Goal: Information Seeking & Learning: Get advice/opinions

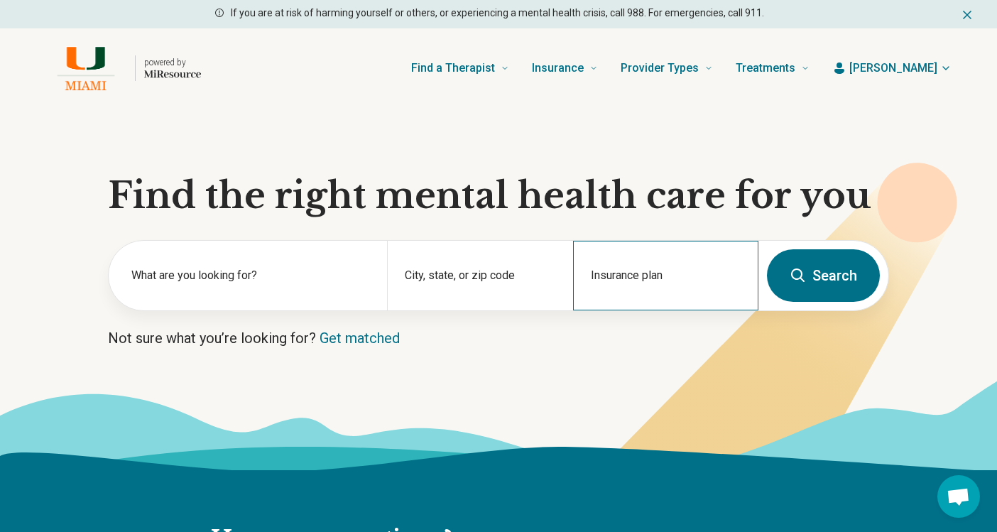
click at [602, 266] on div "Insurance plan" at bounding box center [665, 276] width 185 height 70
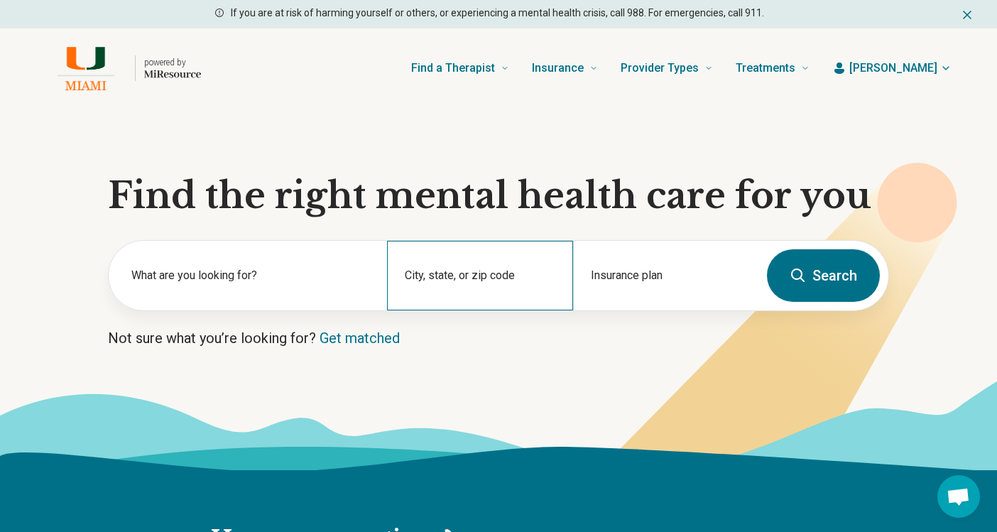
click at [515, 278] on div "City, state, or zip code" at bounding box center [479, 276] width 185 height 70
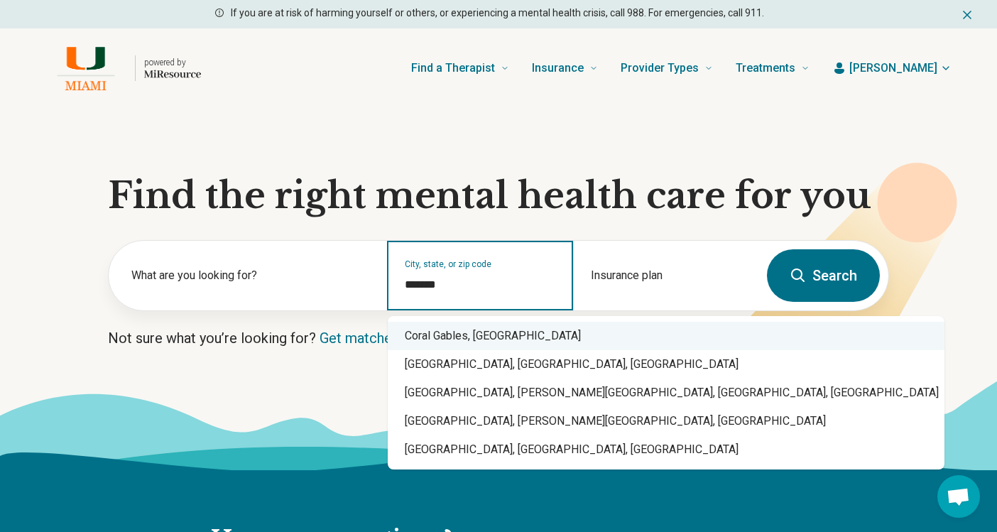
click at [460, 333] on div "Coral Gables, [GEOGRAPHIC_DATA]" at bounding box center [666, 336] width 557 height 28
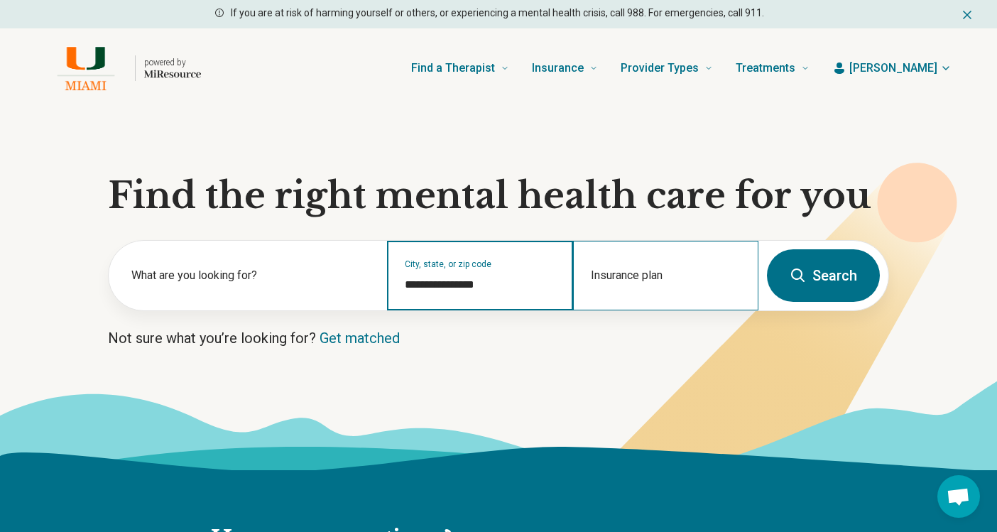
type input "**********"
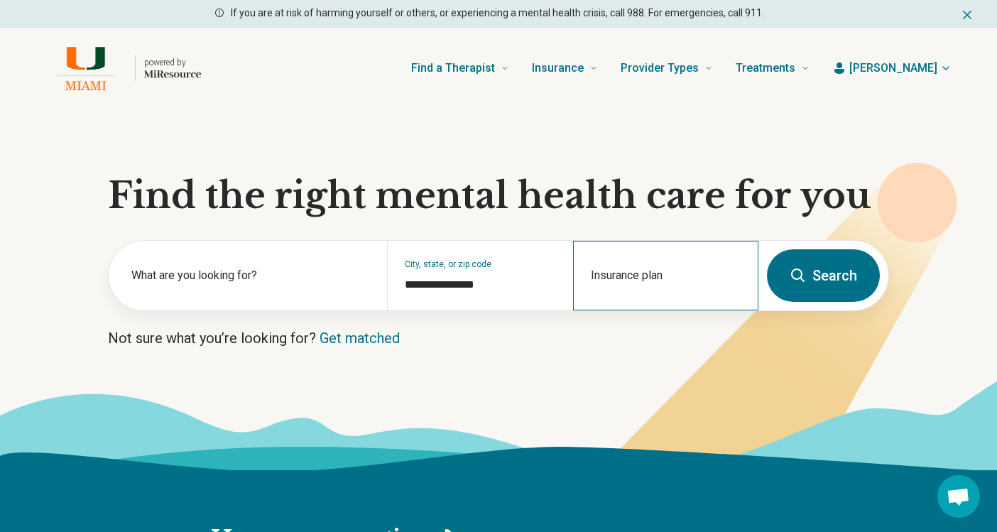
click at [658, 266] on div "Insurance plan" at bounding box center [665, 276] width 185 height 70
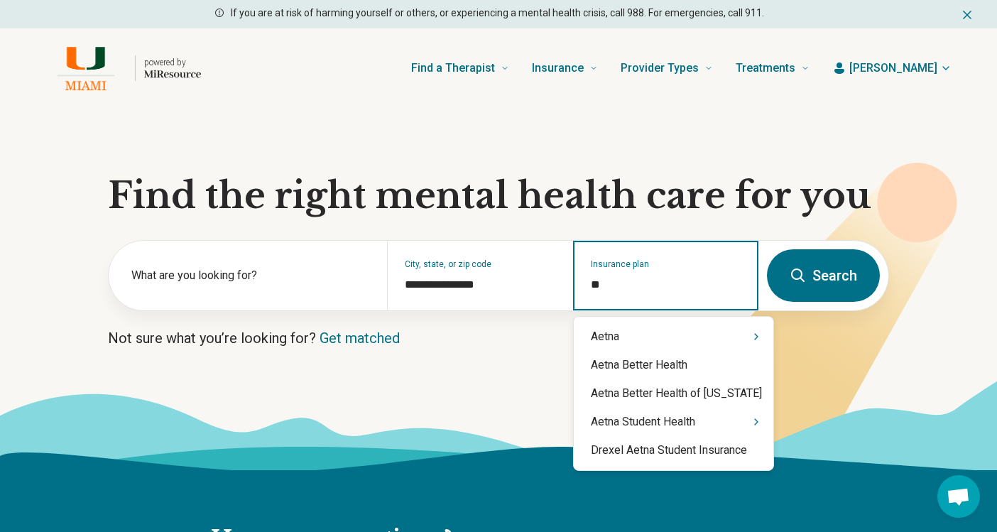
type input "***"
click at [655, 340] on div "Aetna" at bounding box center [673, 336] width 199 height 28
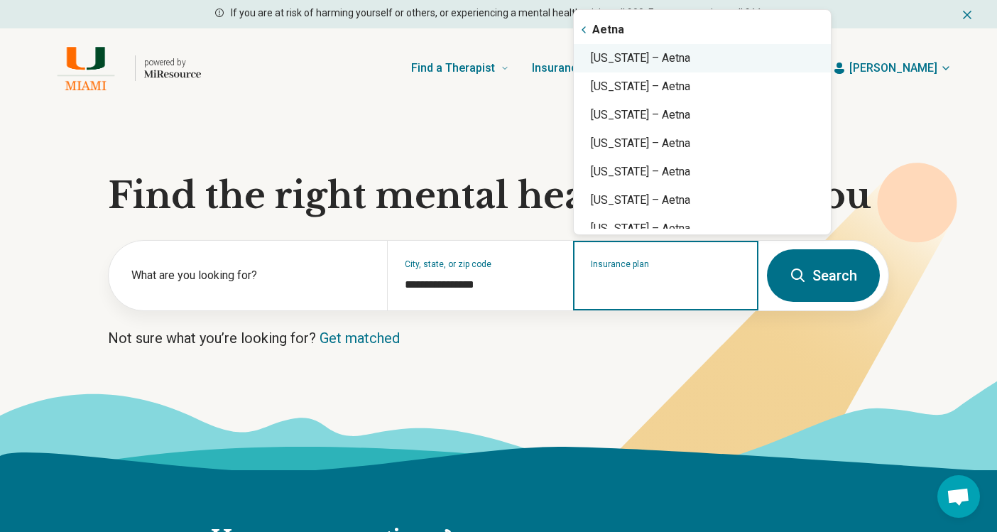
click at [660, 62] on div "[US_STATE] – Aetna" at bounding box center [702, 58] width 257 height 28
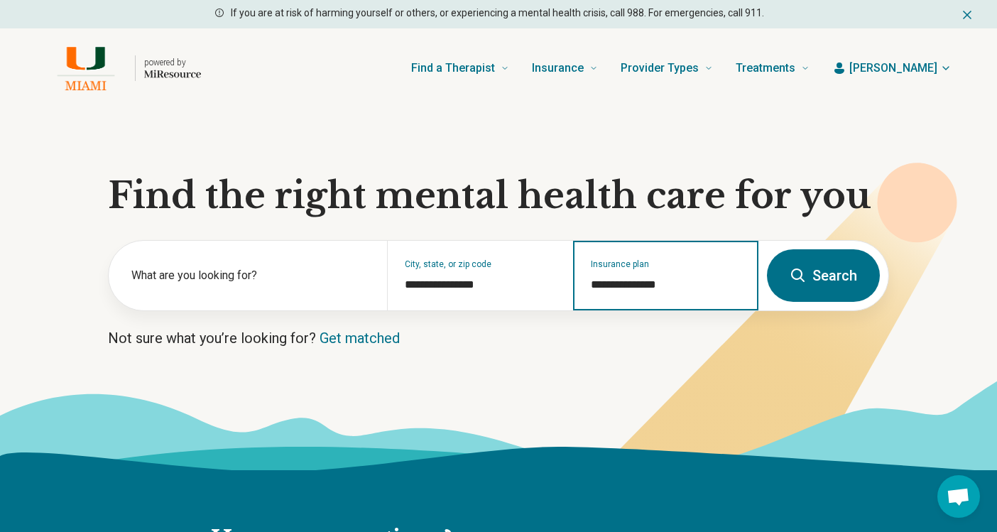
type input "**********"
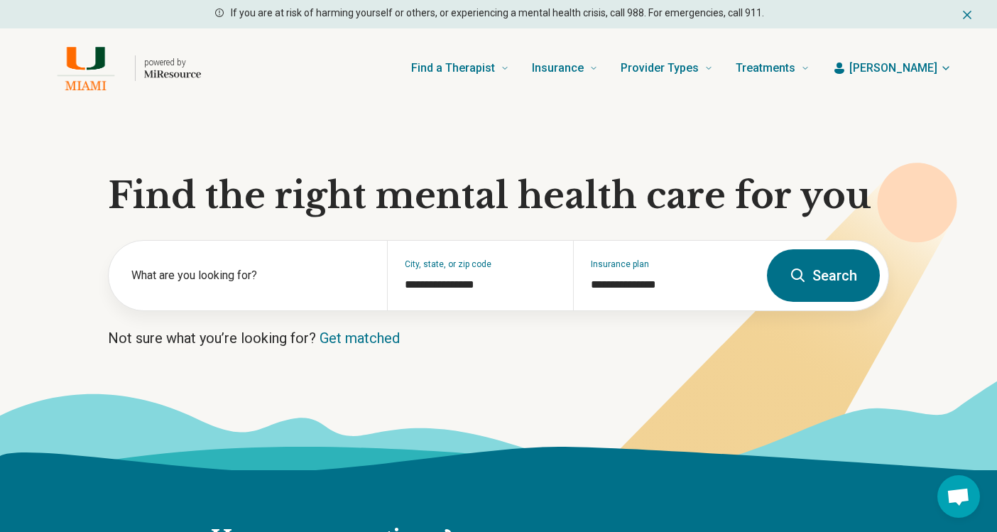
click at [648, 378] on icon at bounding box center [765, 339] width 384 height 353
click at [843, 256] on button "Search" at bounding box center [823, 275] width 113 height 53
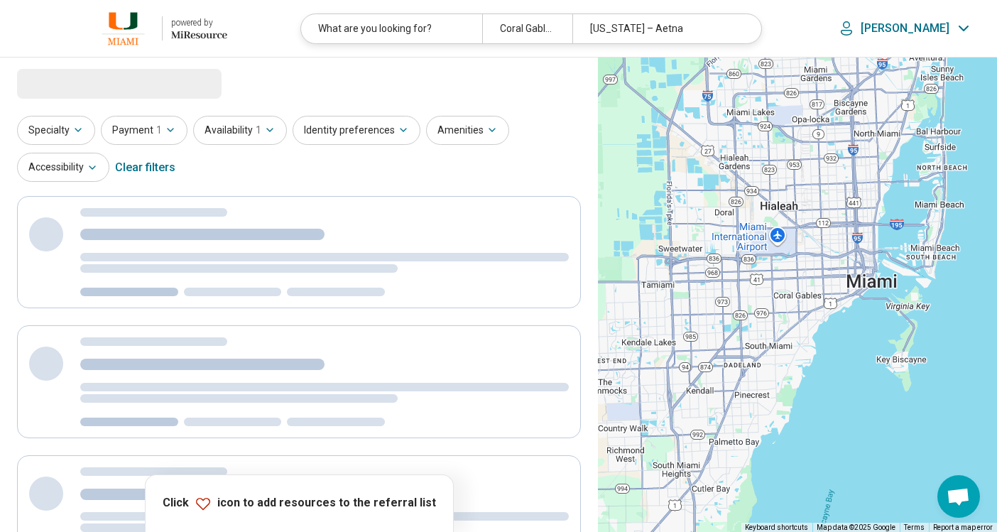
select select "***"
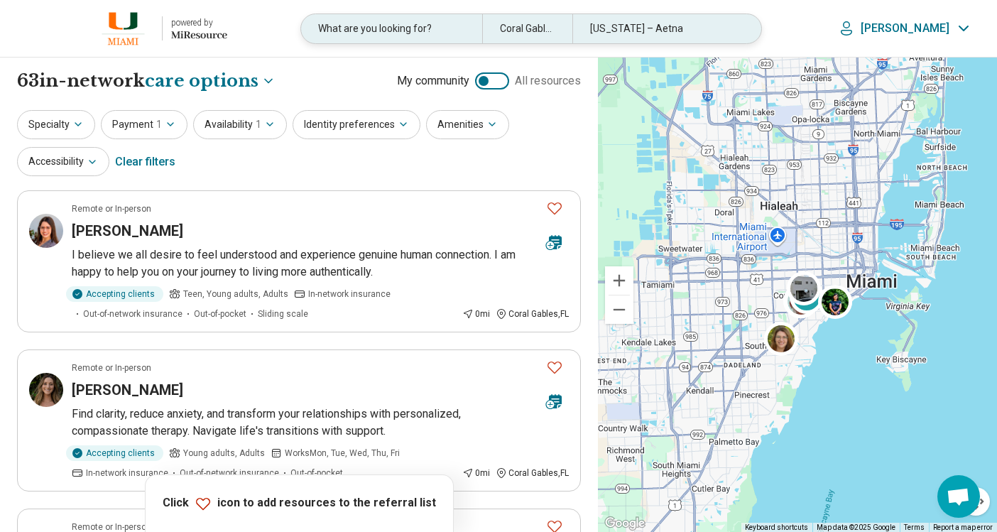
click at [395, 33] on div "What are you looking for?" at bounding box center [391, 28] width 180 height 29
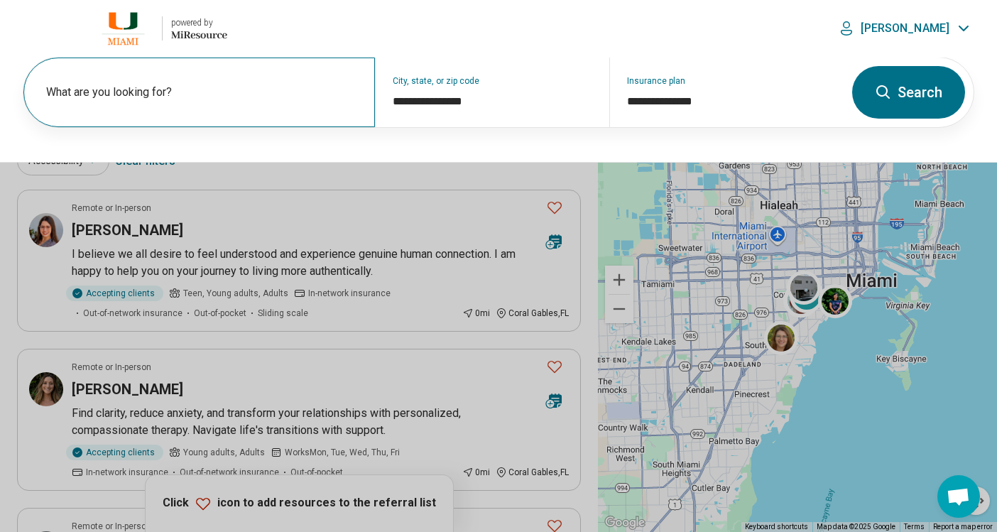
click at [270, 95] on label "What are you looking for?" at bounding box center [202, 92] width 312 height 17
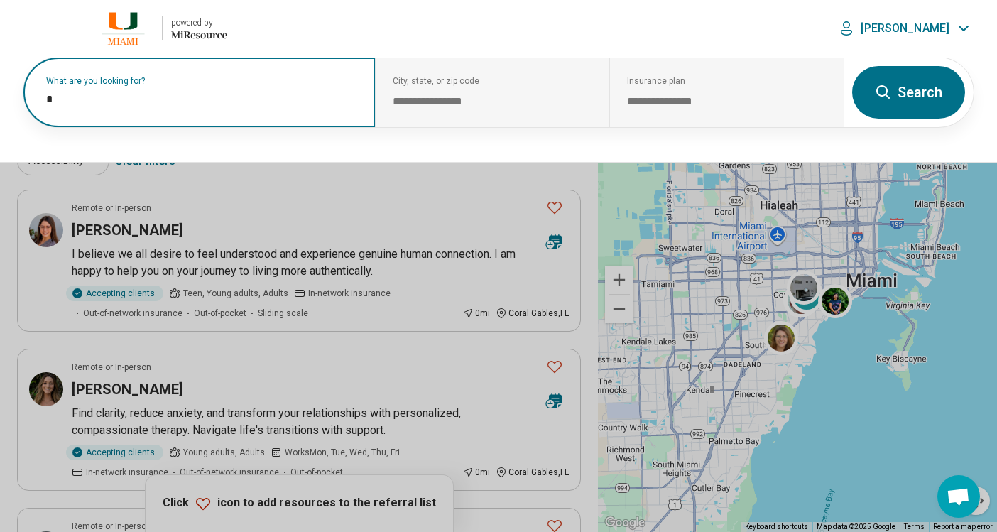
type input "**"
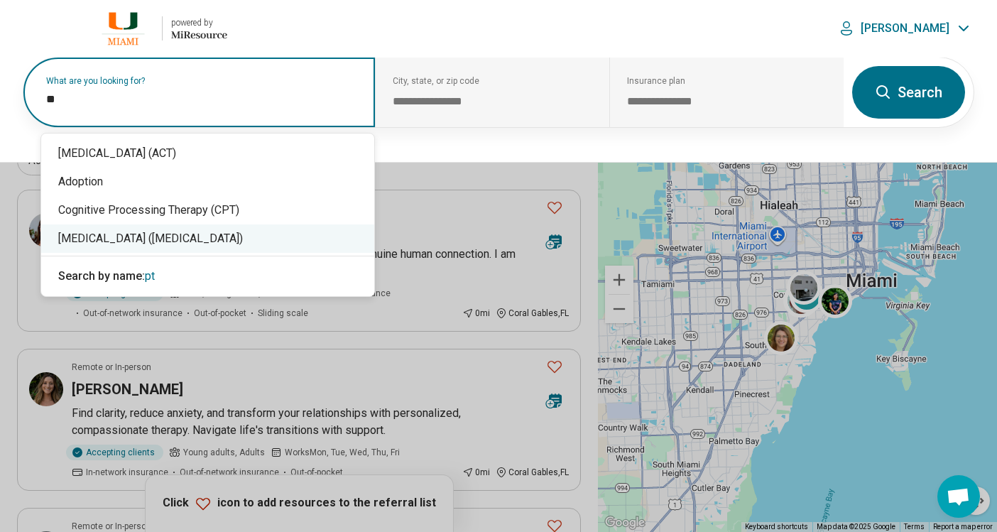
click at [232, 228] on div "[MEDICAL_DATA] ([MEDICAL_DATA])" at bounding box center [207, 238] width 333 height 28
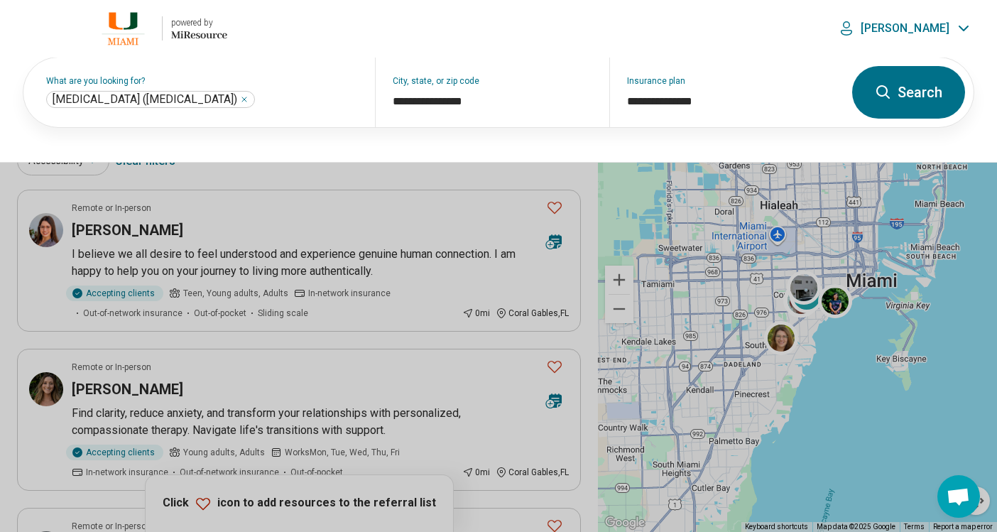
click at [894, 97] on button "Search" at bounding box center [908, 92] width 113 height 53
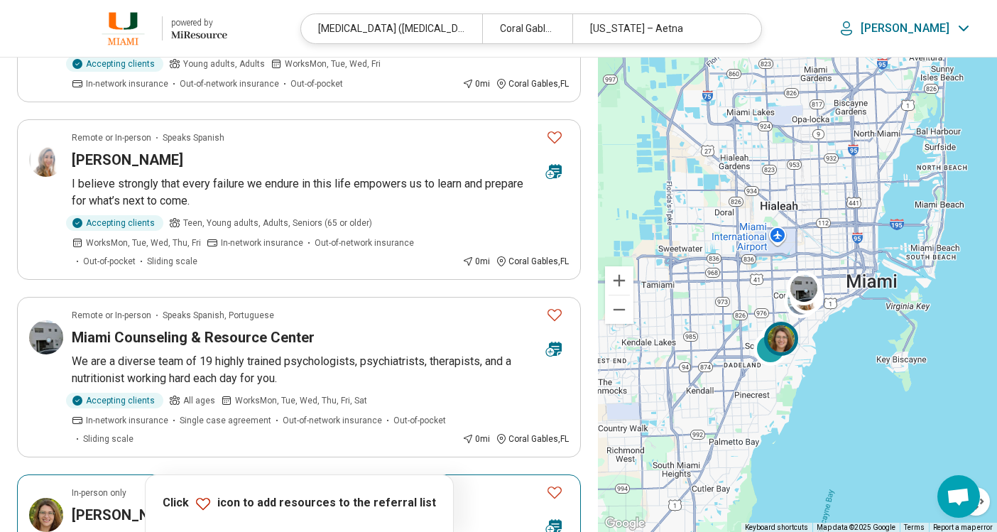
scroll to position [142, 0]
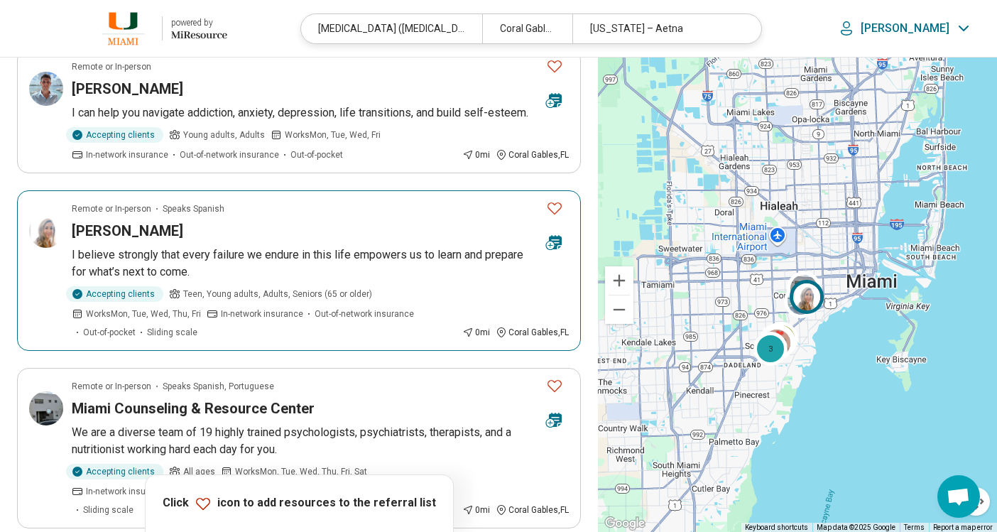
click at [370, 322] on div "Accepting clients Teen, Young adults, Adults, Seniors (65 or older) Works Mon, …" at bounding box center [264, 312] width 385 height 53
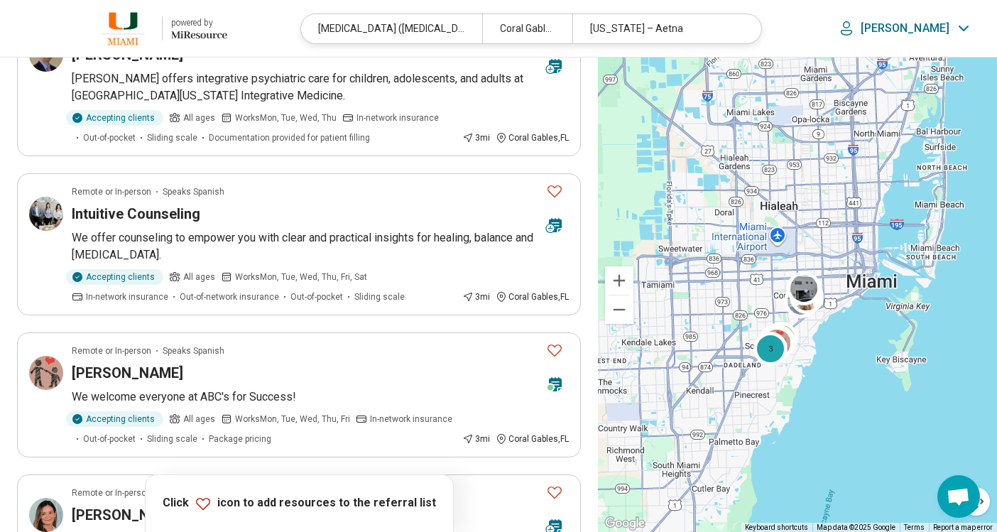
scroll to position [852, 0]
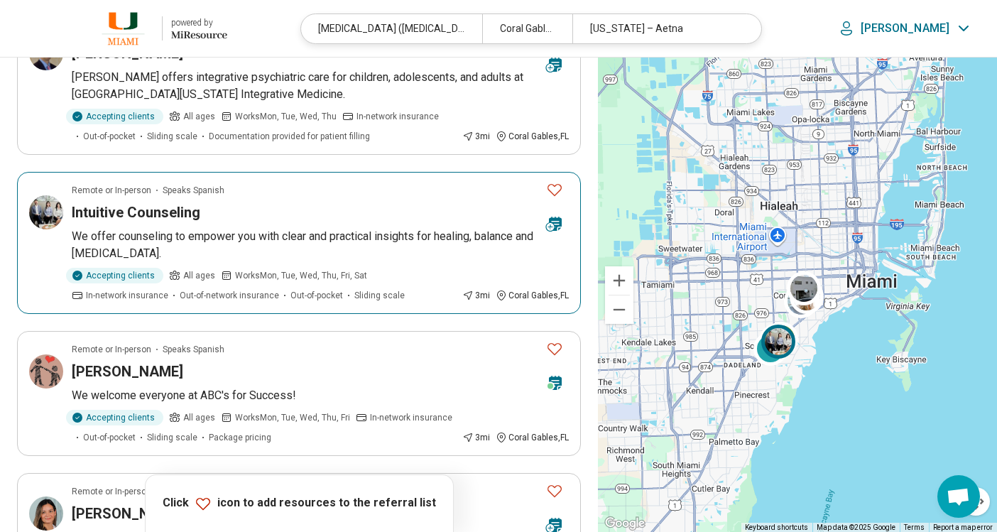
click at [217, 302] on article "Remote or In-person Speaks Spanish Intuitive Counseling We offer counseling to …" at bounding box center [299, 243] width 564 height 142
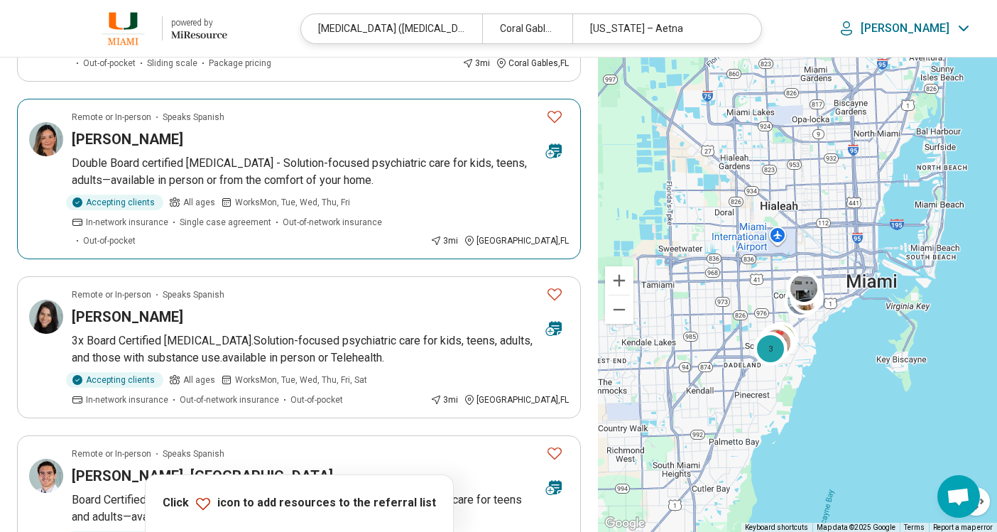
scroll to position [1278, 0]
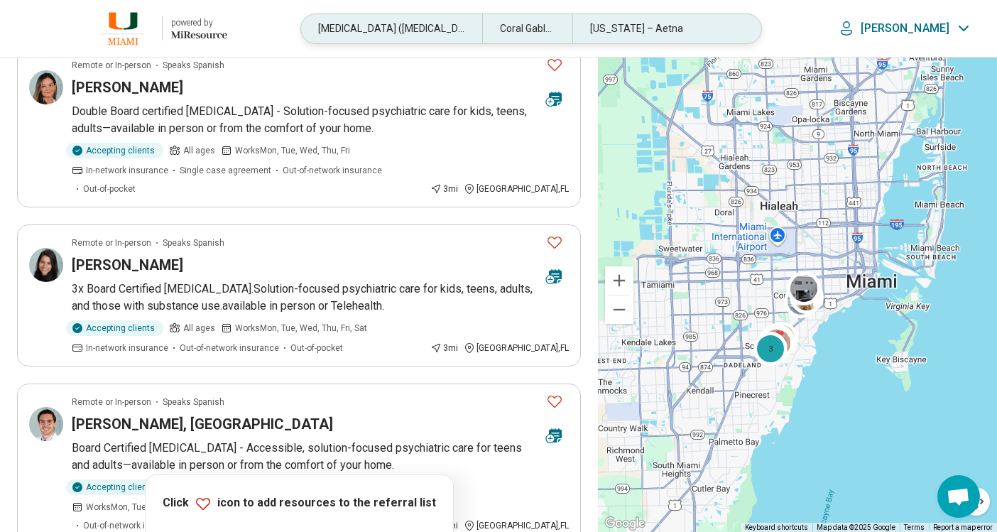
click at [381, 26] on div "[MEDICAL_DATA] ([MEDICAL_DATA])" at bounding box center [391, 28] width 180 height 29
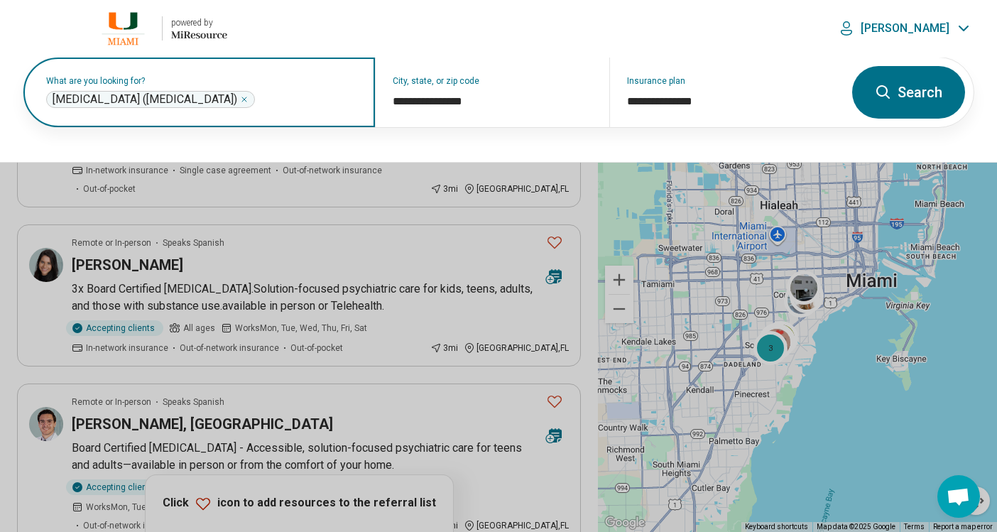
click at [246, 99] on icon "Remove" at bounding box center [244, 99] width 9 height 9
click at [246, 85] on label "What are you looking for?" at bounding box center [202, 81] width 312 height 9
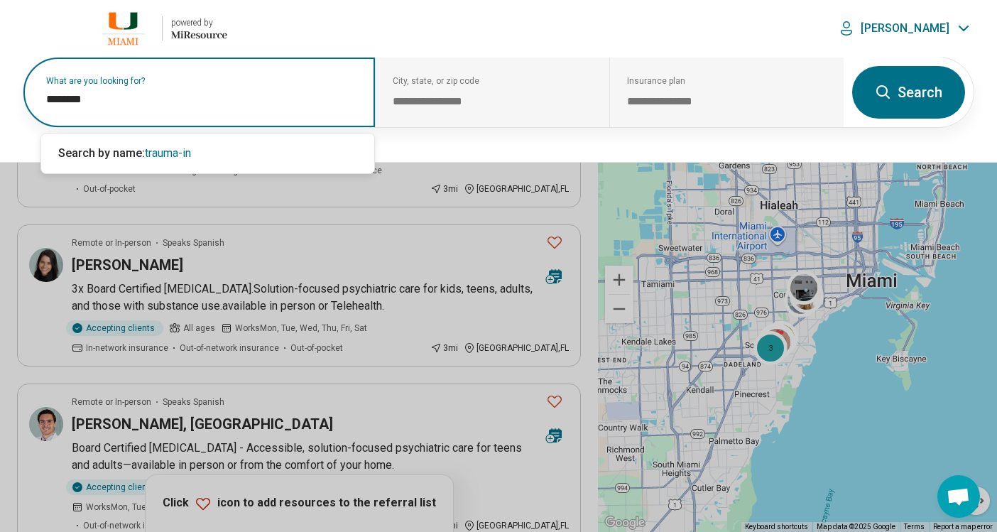
type input "*******"
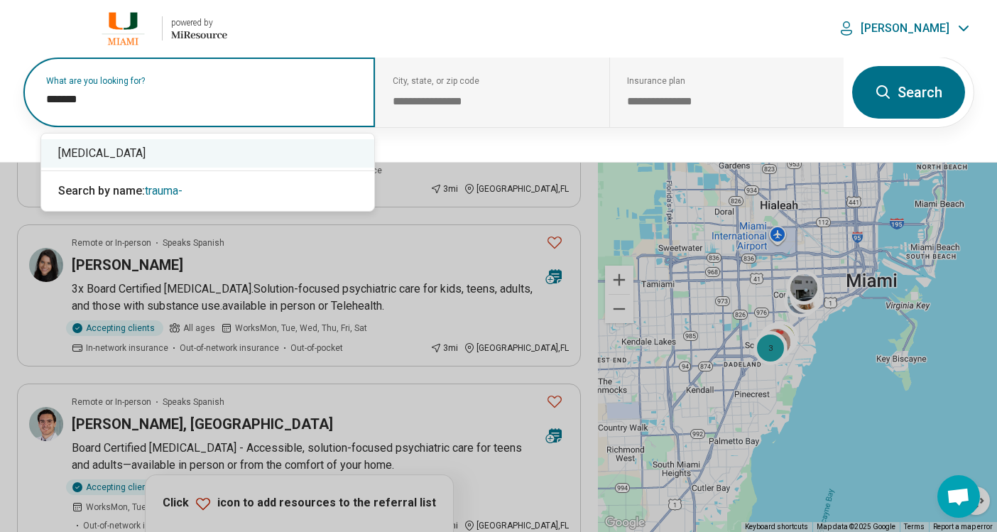
click at [207, 148] on div "[MEDICAL_DATA]" at bounding box center [207, 153] width 333 height 28
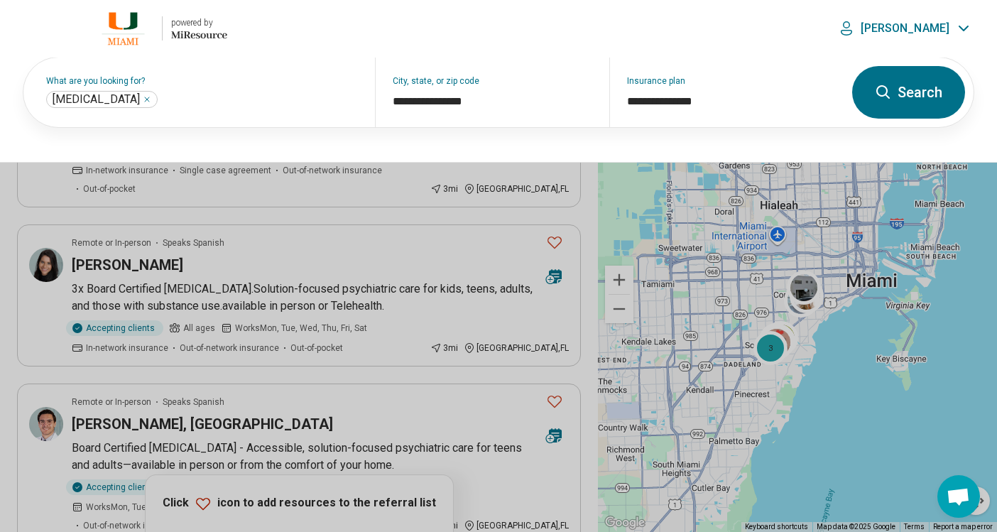
click at [916, 95] on button "Search" at bounding box center [908, 92] width 113 height 53
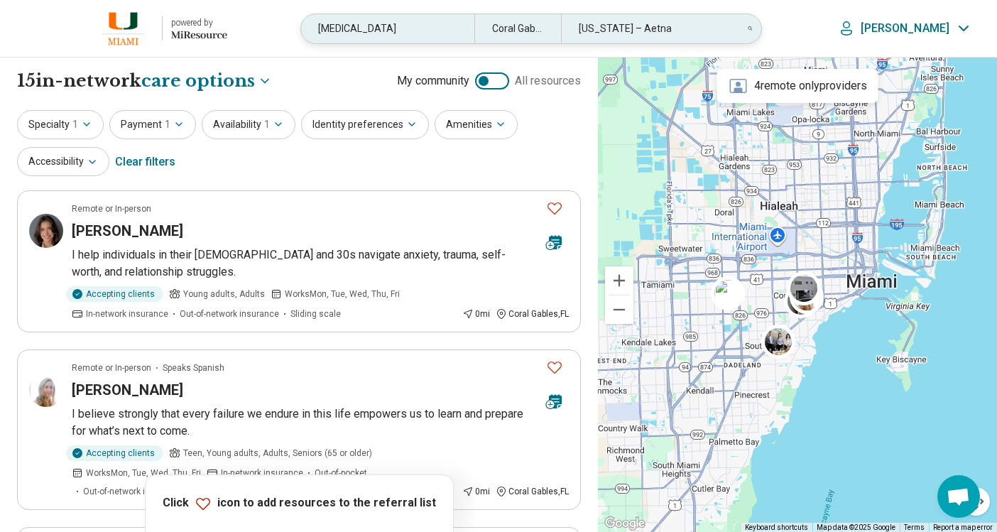
click at [380, 24] on div "[MEDICAL_DATA]" at bounding box center [387, 28] width 173 height 29
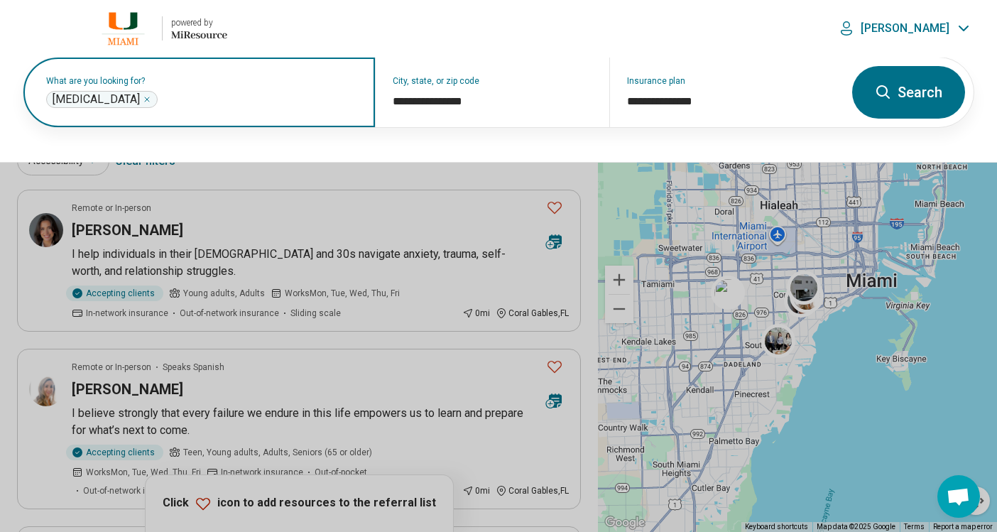
click at [151, 102] on icon "Remove" at bounding box center [147, 99] width 9 height 9
click at [253, 102] on input "text" at bounding box center [202, 99] width 312 height 17
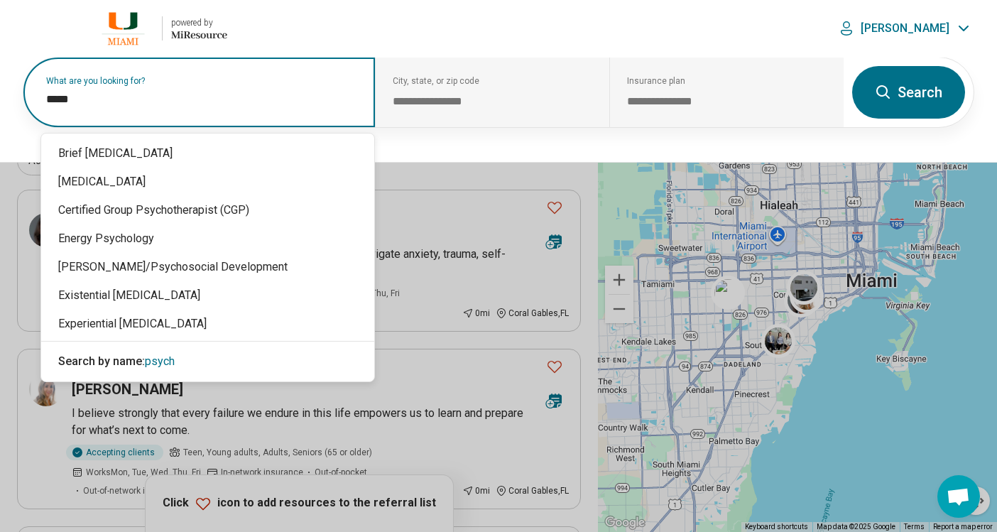
type input "******"
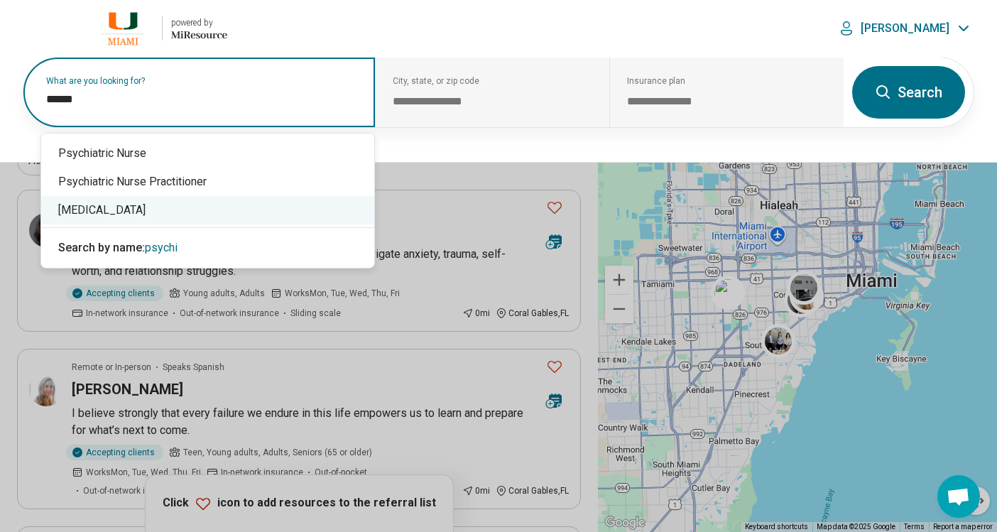
click at [146, 208] on div "[MEDICAL_DATA]" at bounding box center [207, 210] width 333 height 28
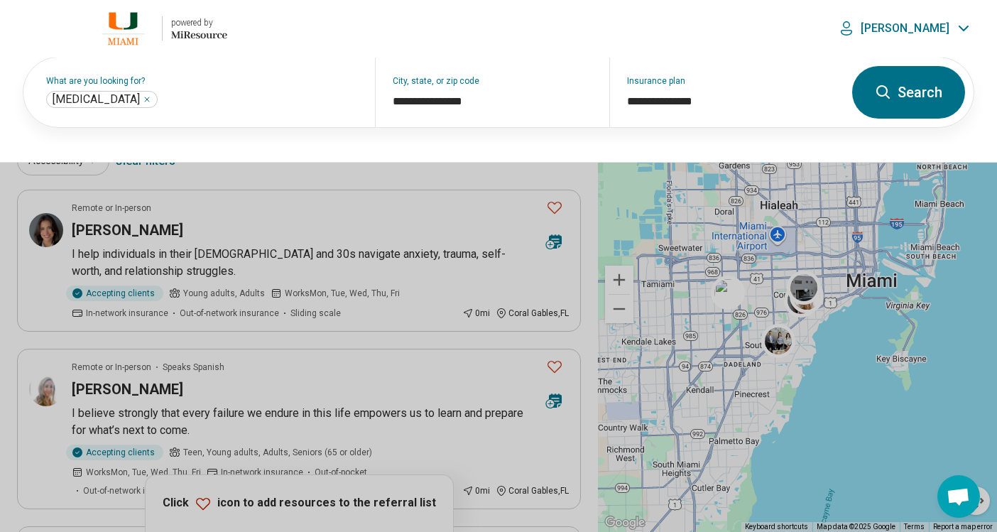
click at [875, 87] on icon at bounding box center [883, 92] width 17 height 17
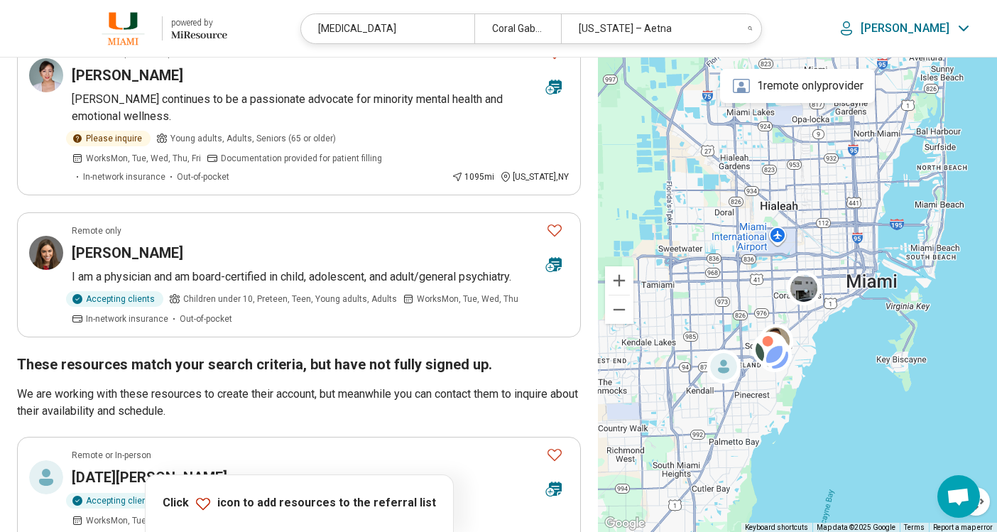
scroll to position [1207, 0]
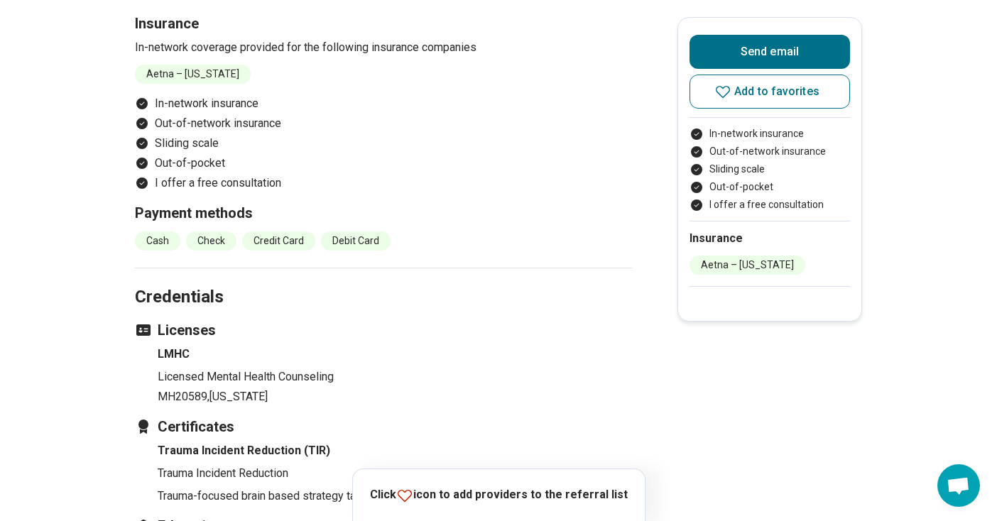
scroll to position [1917, 0]
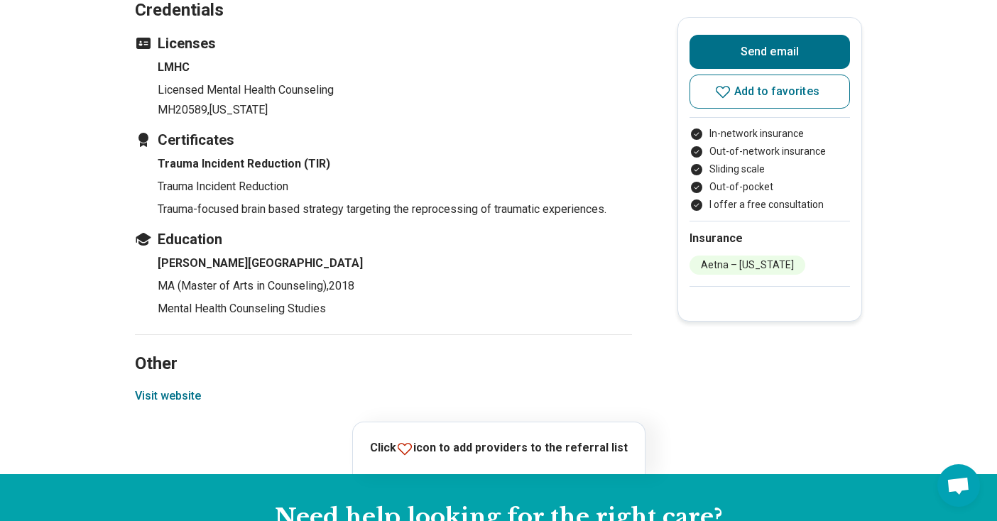
click at [160, 395] on button "Visit website" at bounding box center [168, 396] width 66 height 17
